Goal: Entertainment & Leisure: Consume media (video, audio)

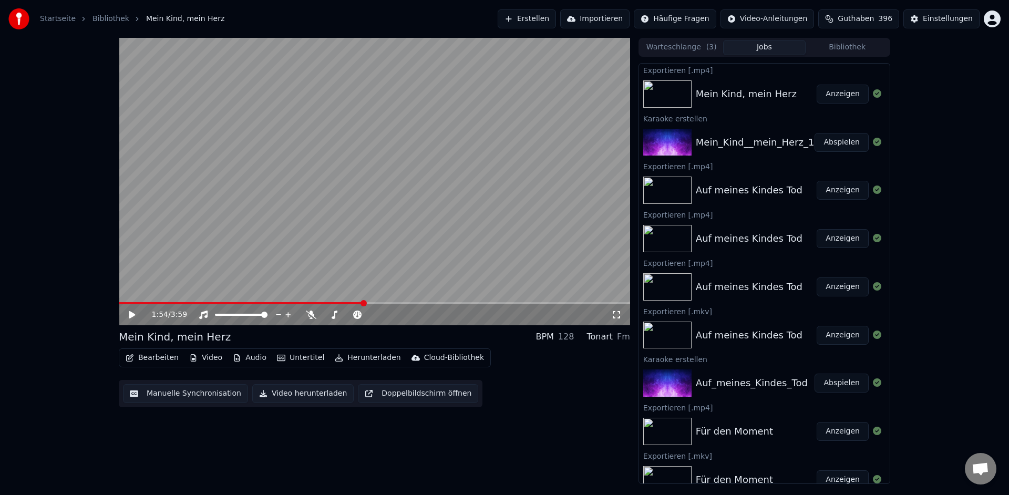
click at [829, 98] on button "Anzeigen" at bounding box center [843, 94] width 52 height 19
click at [721, 145] on div "Mein_Kind__mein_Herz_1" at bounding box center [755, 142] width 119 height 15
click at [738, 190] on div "Auf meines Kindes Tod" at bounding box center [749, 190] width 107 height 15
click at [833, 142] on button "Abspielen" at bounding box center [842, 142] width 54 height 19
click at [192, 303] on span at bounding box center [374, 303] width 511 height 2
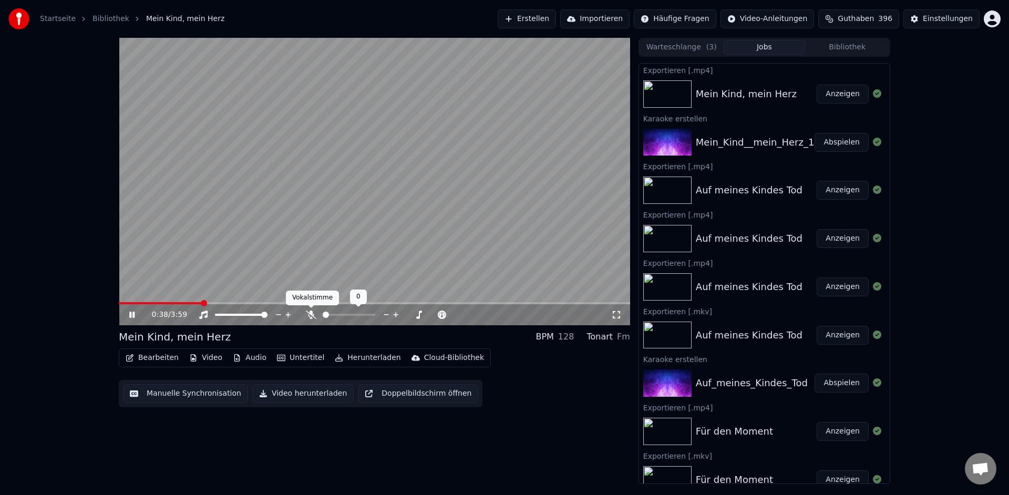
click at [310, 317] on icon at bounding box center [311, 315] width 11 height 8
click at [131, 317] on icon at bounding box center [139, 315] width 25 height 8
click at [119, 300] on span at bounding box center [122, 303] width 6 height 6
click at [842, 147] on button "Abspielen" at bounding box center [842, 142] width 54 height 19
click at [132, 316] on icon at bounding box center [139, 315] width 25 height 8
